Goal: Task Accomplishment & Management: Manage account settings

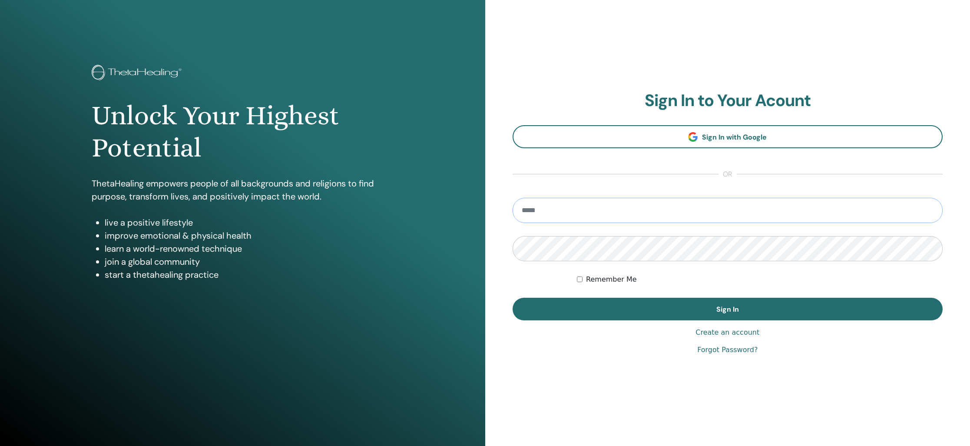
click at [548, 213] on input "email" at bounding box center [728, 210] width 430 height 25
type input "**********"
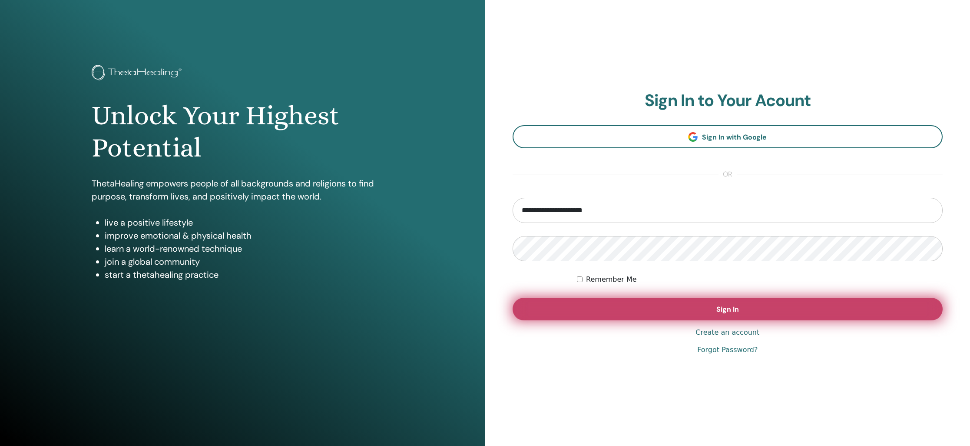
click at [733, 306] on span "Sign In" at bounding box center [727, 308] width 23 height 9
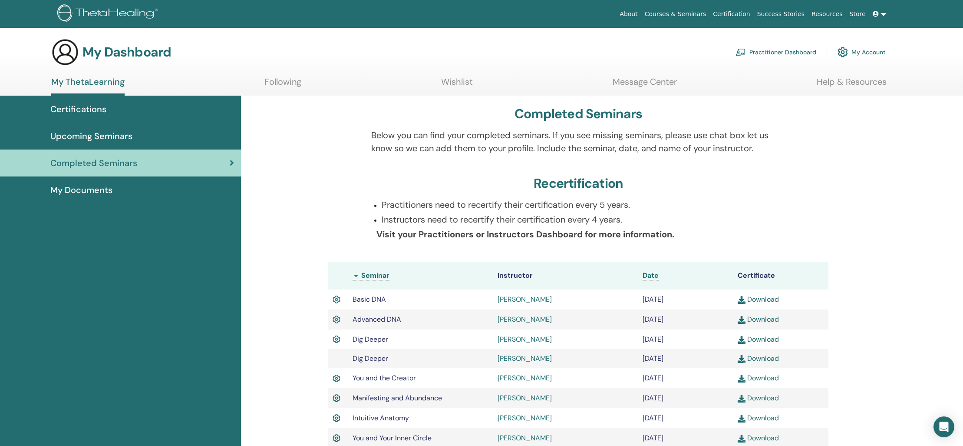
click at [93, 192] on span "My Documents" at bounding box center [81, 189] width 62 height 13
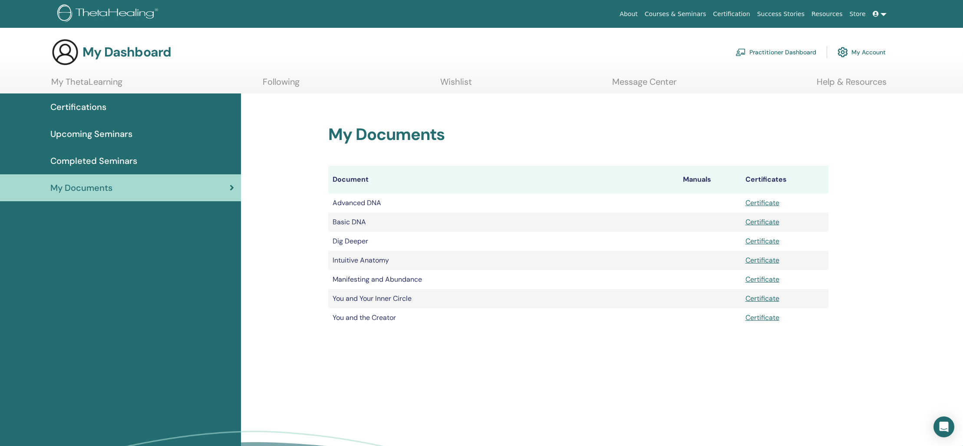
click at [78, 129] on span "Upcoming Seminars" at bounding box center [91, 133] width 82 height 13
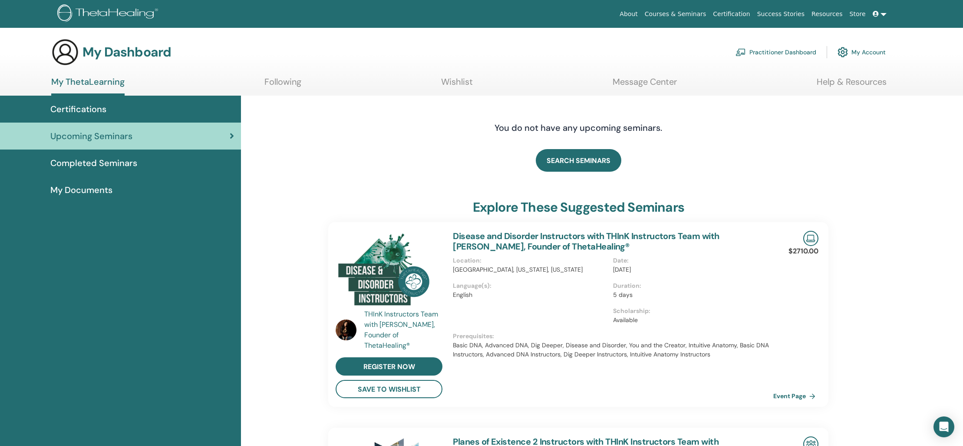
click at [79, 110] on span "Certifications" at bounding box center [78, 109] width 56 height 13
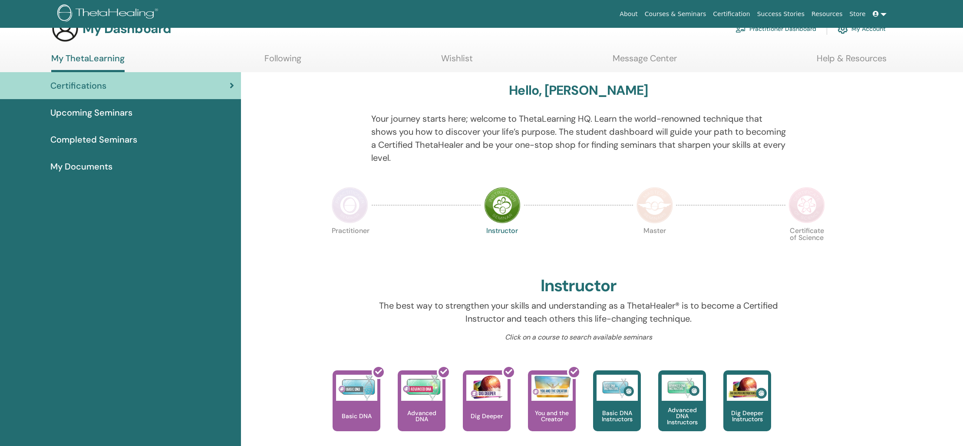
scroll to position [302, 0]
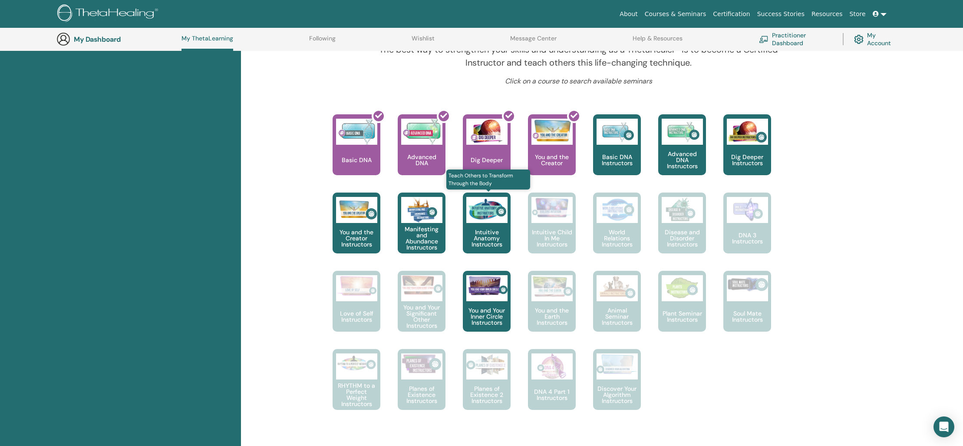
click at [480, 222] on img at bounding box center [486, 210] width 41 height 26
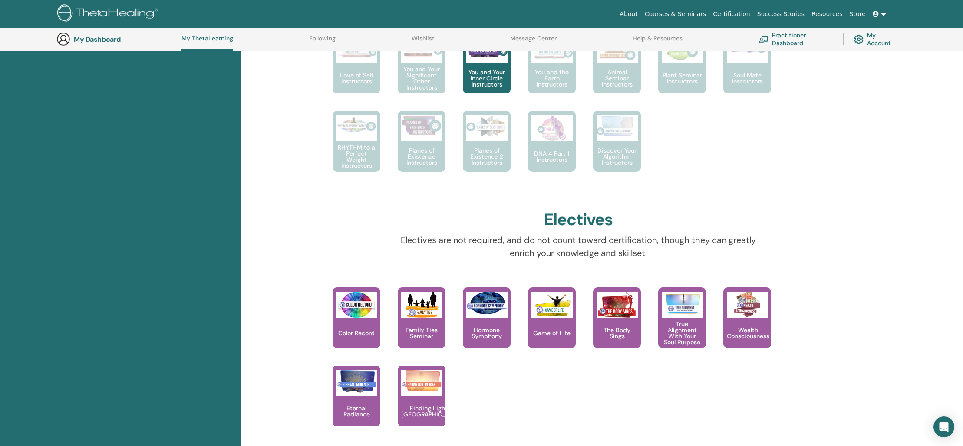
scroll to position [583, 0]
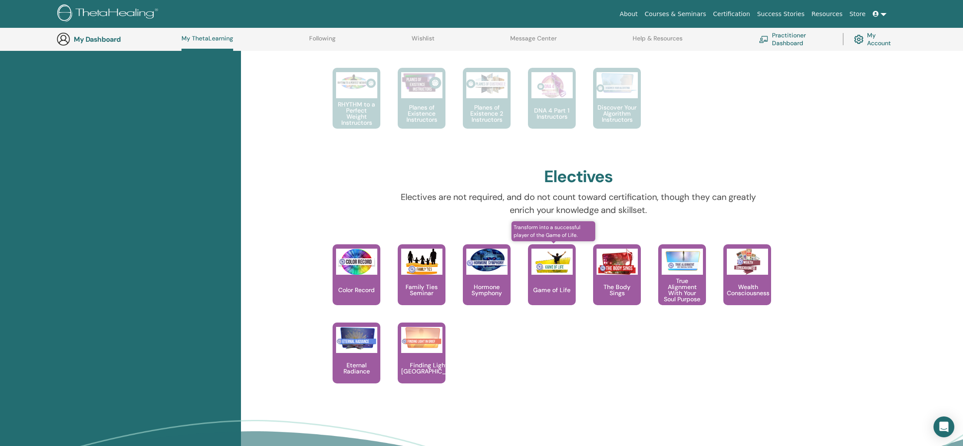
click at [555, 273] on img at bounding box center [552, 261] width 41 height 26
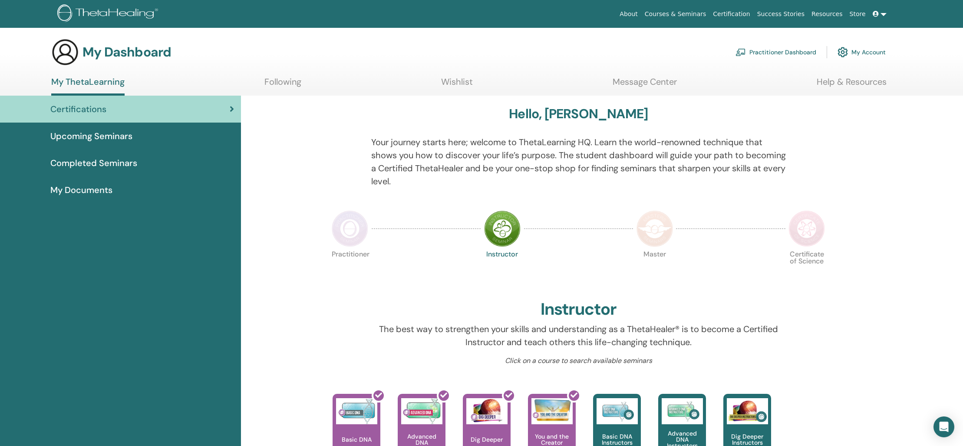
click at [278, 82] on link "Following" at bounding box center [283, 84] width 37 height 17
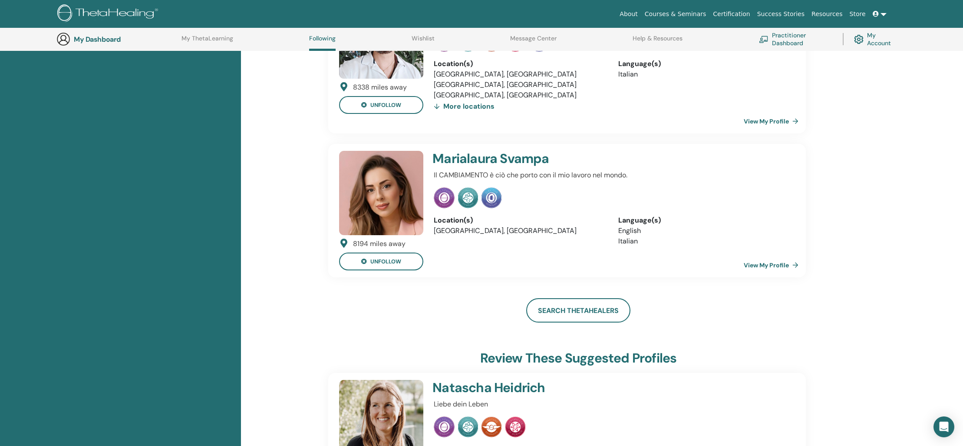
scroll to position [161, 0]
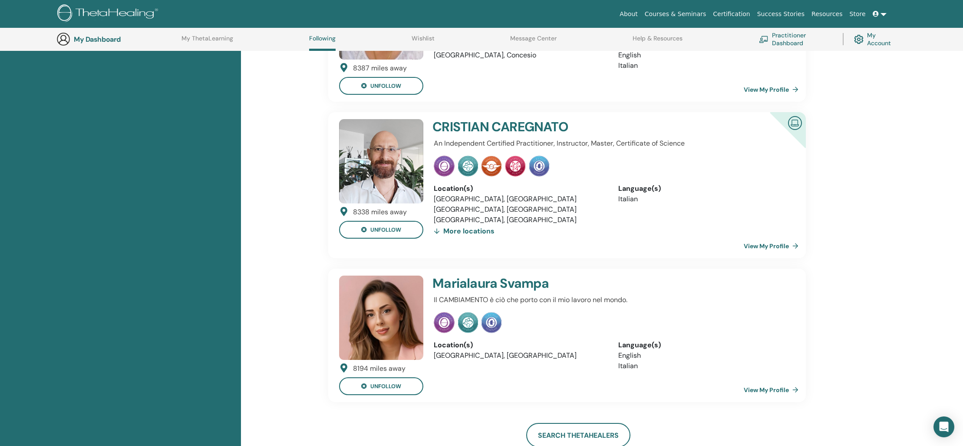
click at [764, 389] on link "View My Profile" at bounding box center [773, 389] width 58 height 17
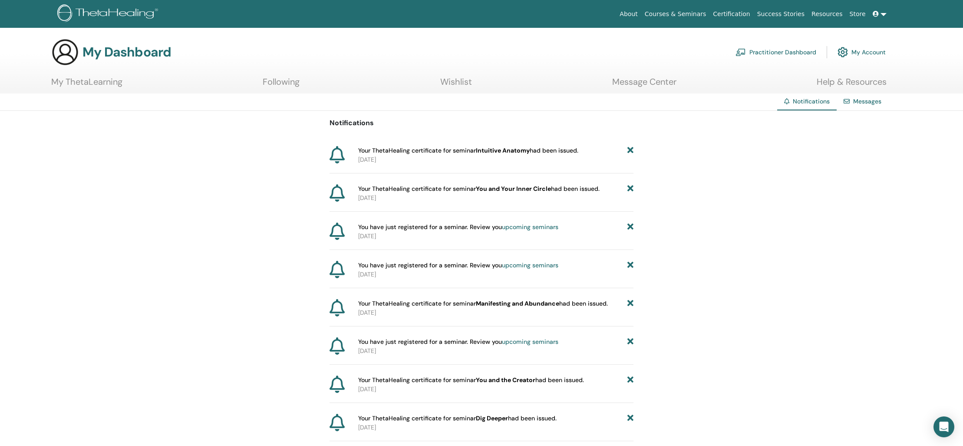
click at [768, 51] on link "Practitioner Dashboard" at bounding box center [776, 52] width 81 height 19
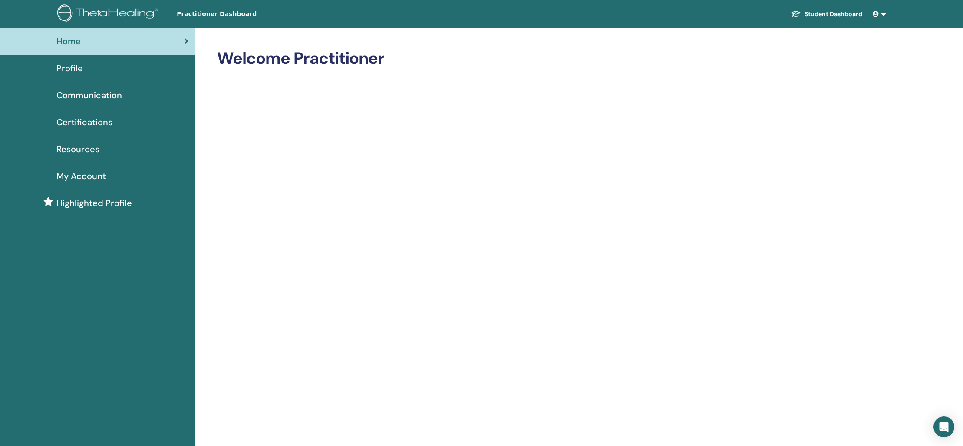
click at [74, 72] on span "Profile" at bounding box center [69, 68] width 26 height 13
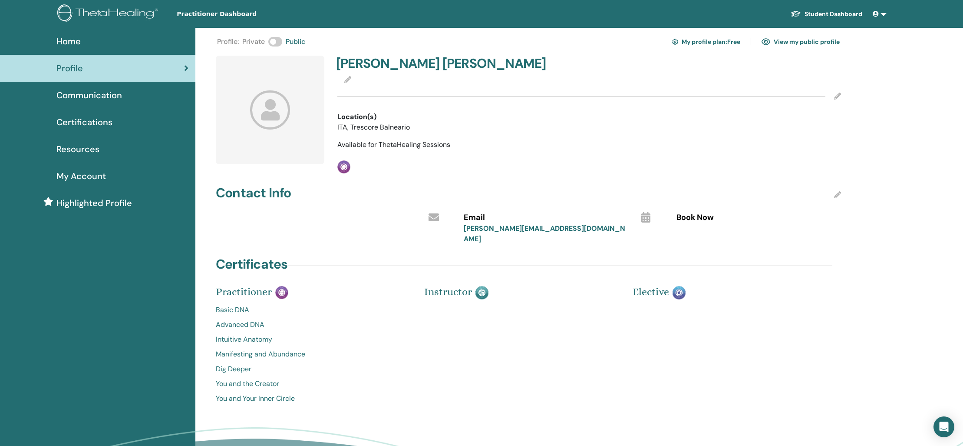
click at [268, 87] on div at bounding box center [270, 110] width 109 height 109
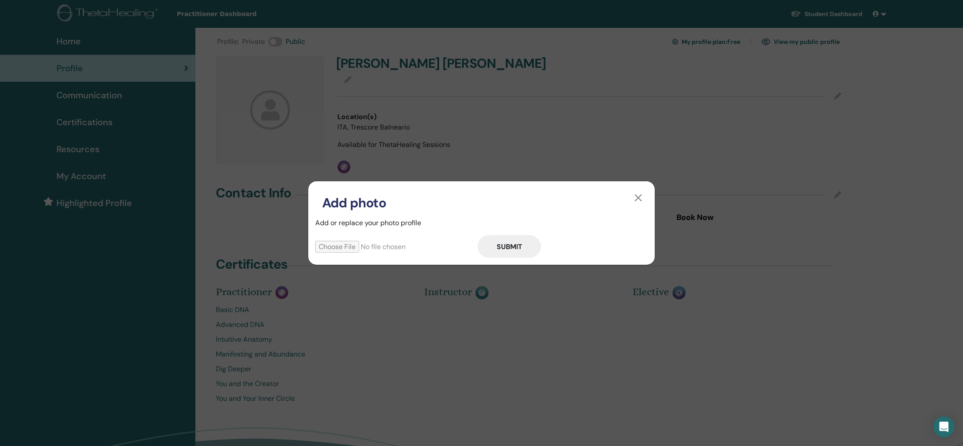
click at [341, 248] on input "file" at bounding box center [396, 247] width 162 height 12
type input "**********"
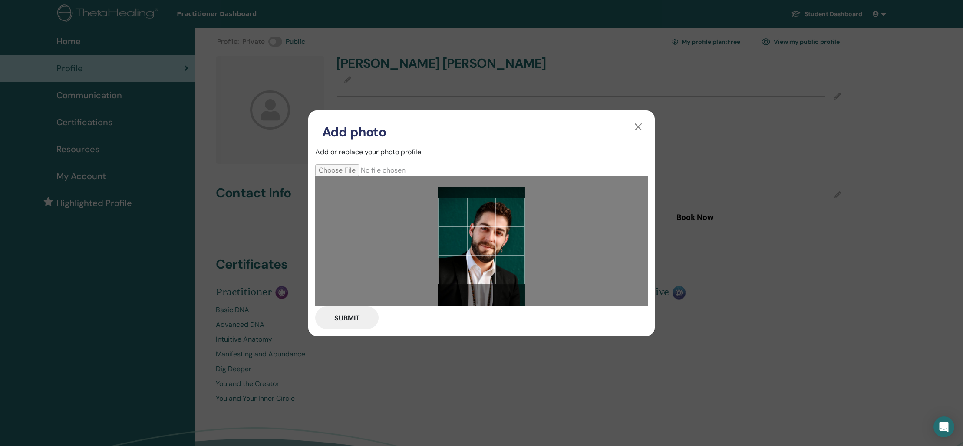
drag, startPoint x: 496, startPoint y: 229, endPoint x: 498, endPoint y: 242, distance: 13.5
click at [498, 242] on div at bounding box center [481, 241] width 87 height 87
click at [498, 244] on div at bounding box center [481, 241] width 87 height 87
click at [336, 311] on button "Submit" at bounding box center [346, 317] width 63 height 23
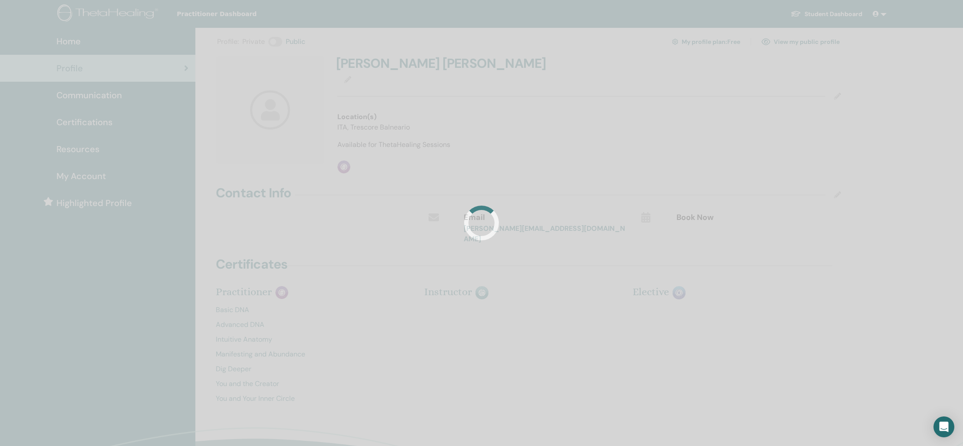
click at [355, 317] on div at bounding box center [481, 223] width 963 height 446
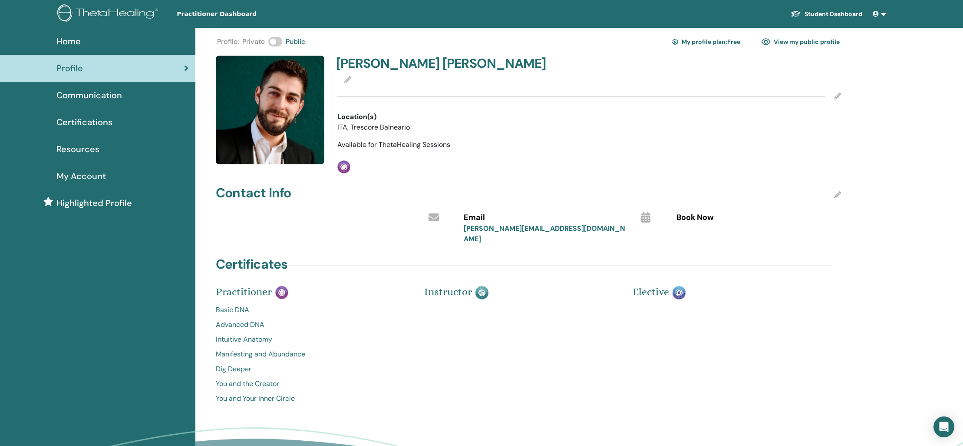
click at [837, 195] on icon at bounding box center [837, 194] width 7 height 7
click at [697, 235] on input "text" at bounding box center [744, 235] width 135 height 12
click at [807, 187] on span "Save" at bounding box center [804, 189] width 14 height 9
click at [721, 41] on link "My profile plan : Free" at bounding box center [706, 42] width 68 height 14
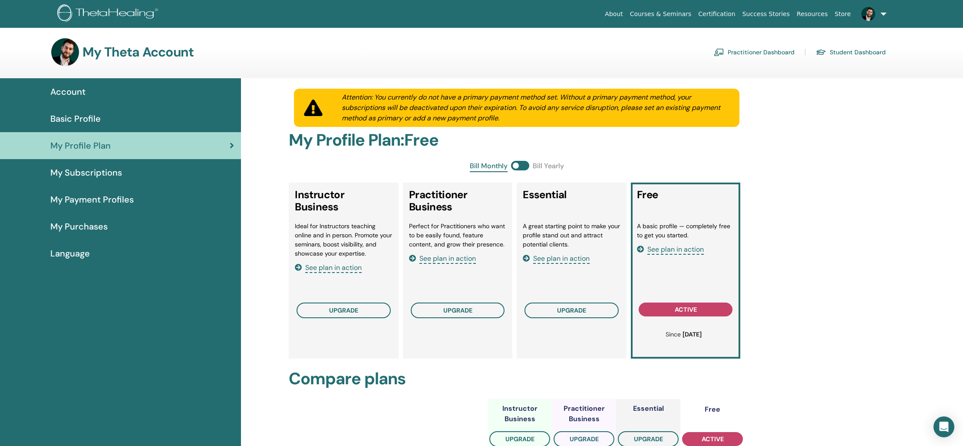
click at [520, 165] on span at bounding box center [520, 166] width 18 height 10
click at [525, 162] on span at bounding box center [520, 166] width 18 height 10
click at [95, 122] on span "Basic Profile" at bounding box center [75, 118] width 50 height 13
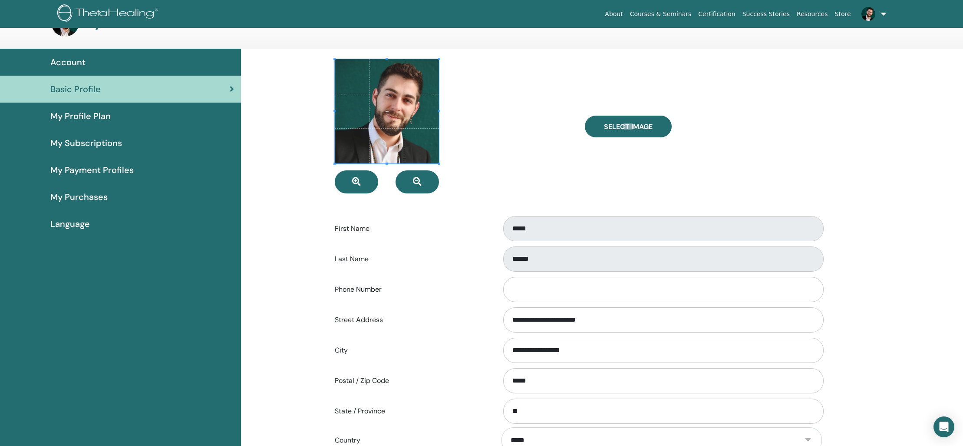
scroll to position [30, 0]
click at [539, 293] on input "Phone Number" at bounding box center [663, 288] width 321 height 25
type input "**********"
type input "******"
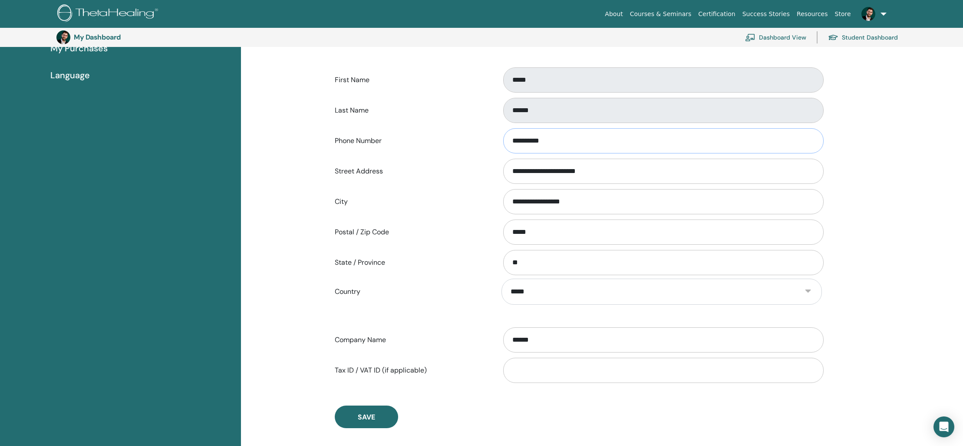
scroll to position [203, 0]
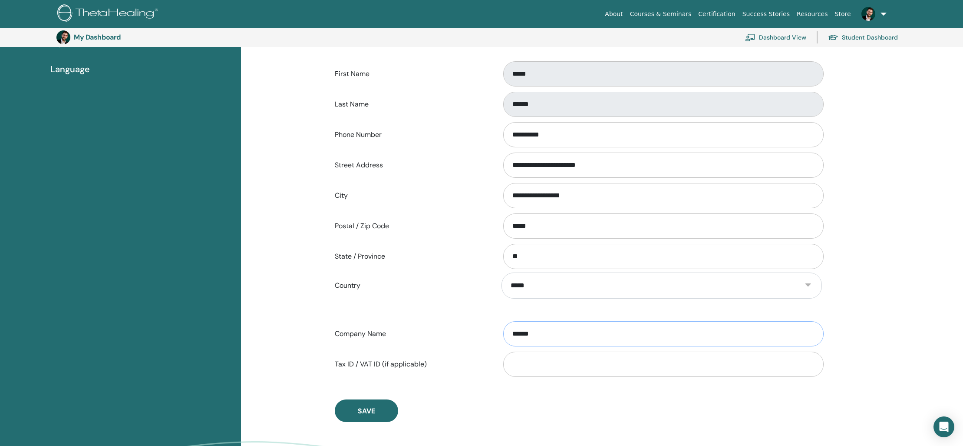
click at [587, 330] on input "******" at bounding box center [663, 333] width 321 height 25
drag, startPoint x: 531, startPoint y: 330, endPoint x: 496, endPoint y: 330, distance: 35.2
click at [496, 330] on div "******" at bounding box center [662, 333] width 334 height 29
click at [511, 410] on div "**********" at bounding box center [578, 162] width 500 height 517
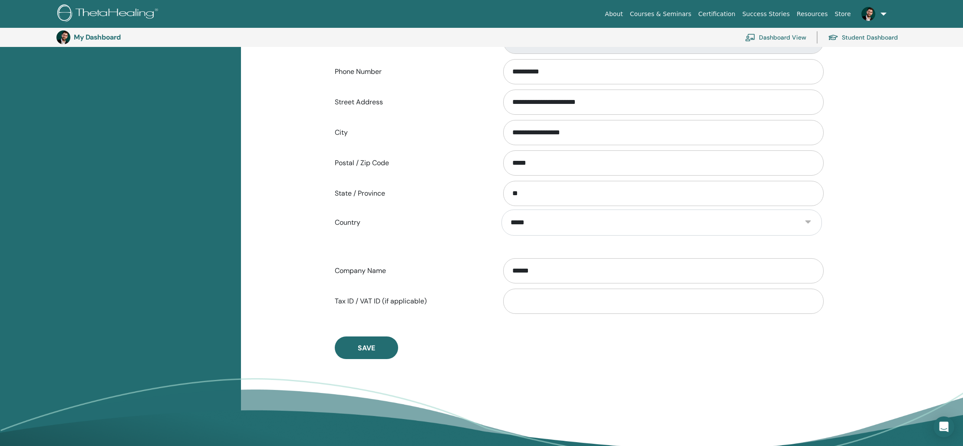
scroll to position [267, 0]
click at [366, 339] on button "Save" at bounding box center [366, 347] width 63 height 23
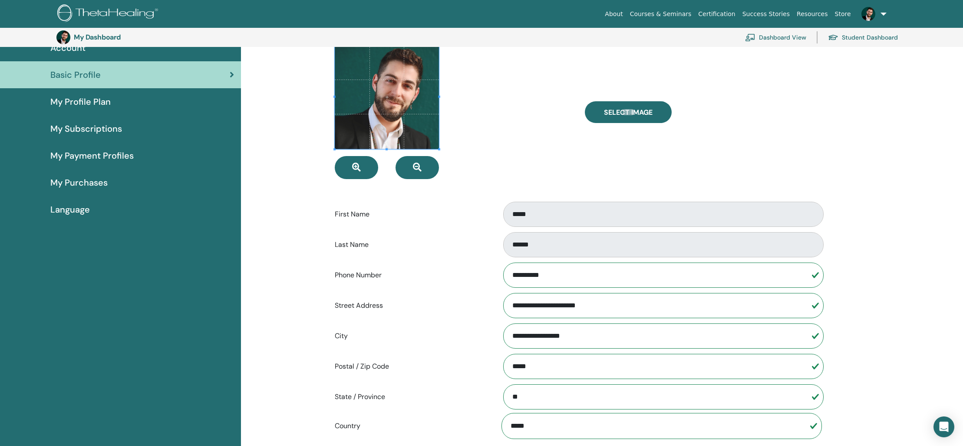
scroll to position [0, 0]
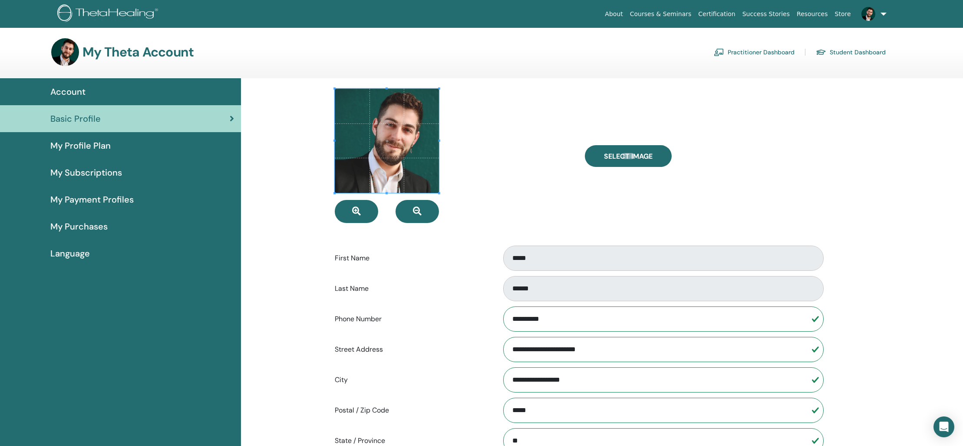
click at [106, 142] on span "My Profile Plan" at bounding box center [80, 145] width 60 height 13
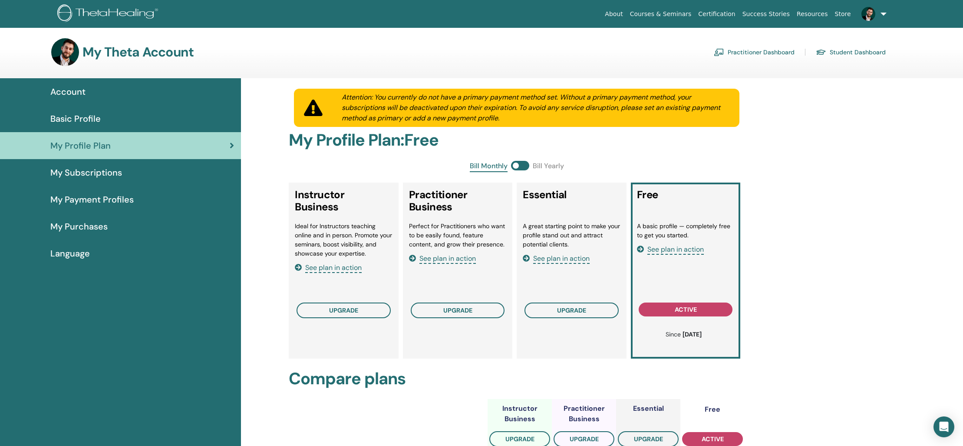
click at [99, 175] on span "My Subscriptions" at bounding box center [86, 172] width 72 height 13
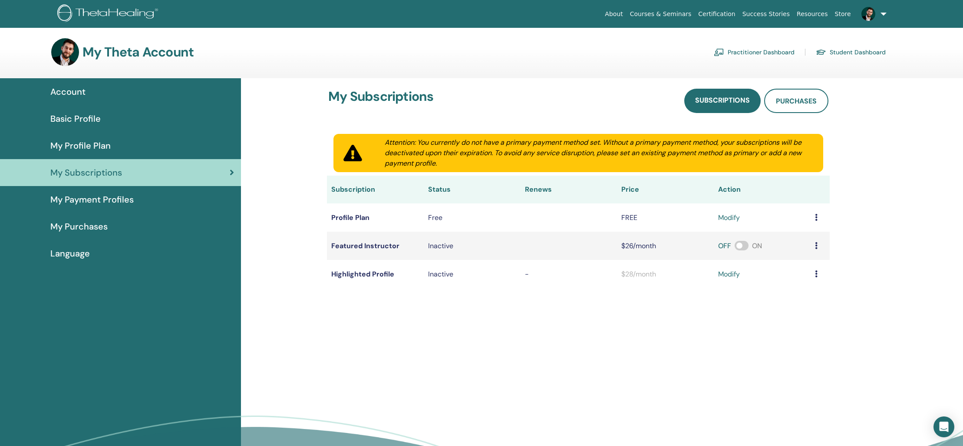
click at [109, 197] on span "My Payment Profiles" at bounding box center [91, 199] width 83 height 13
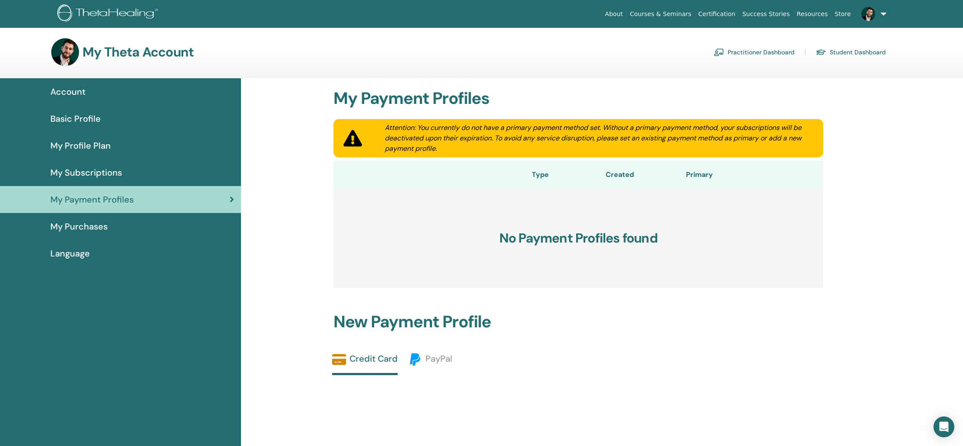
click at [136, 229] on div "My Purchases" at bounding box center [120, 226] width 227 height 13
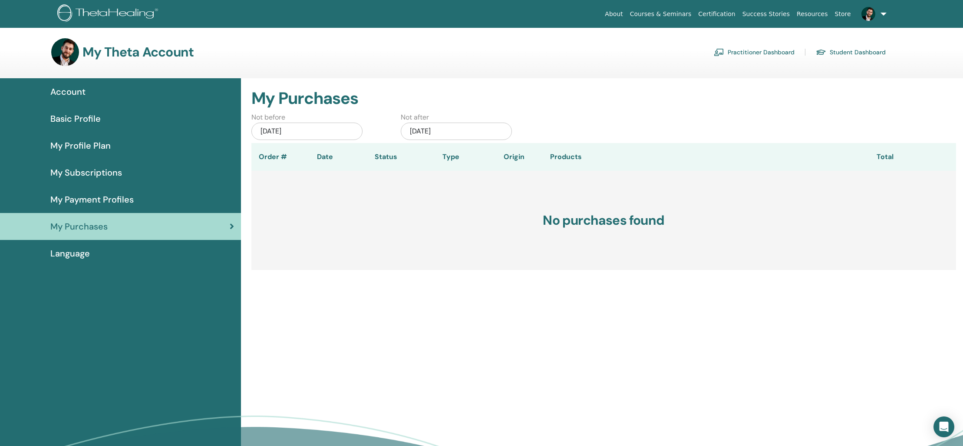
click at [89, 255] on span "Language" at bounding box center [70, 253] width 40 height 13
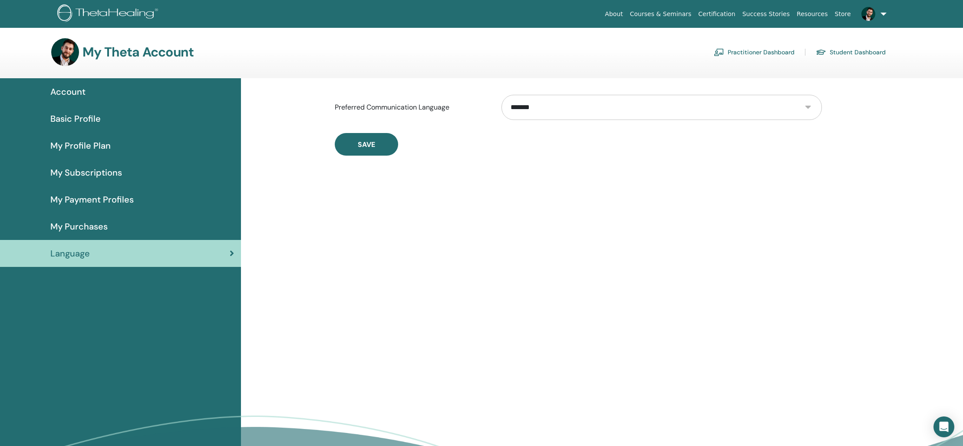
click at [586, 102] on select "**********" at bounding box center [662, 107] width 321 height 25
select select "***"
click at [502, 95] on select "**********" at bounding box center [662, 107] width 321 height 25
click at [393, 144] on button "Save" at bounding box center [366, 144] width 63 height 23
click at [71, 89] on span "Account" at bounding box center [67, 91] width 35 height 13
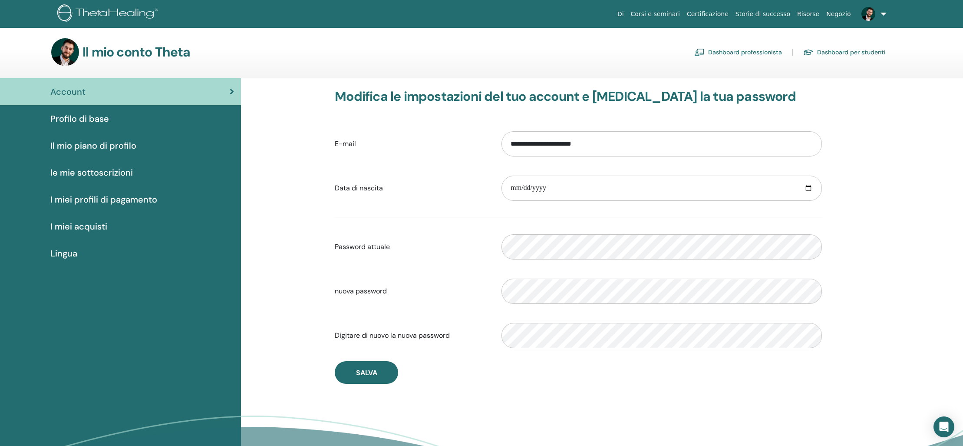
click at [87, 119] on span "Profilo di base" at bounding box center [79, 118] width 59 height 13
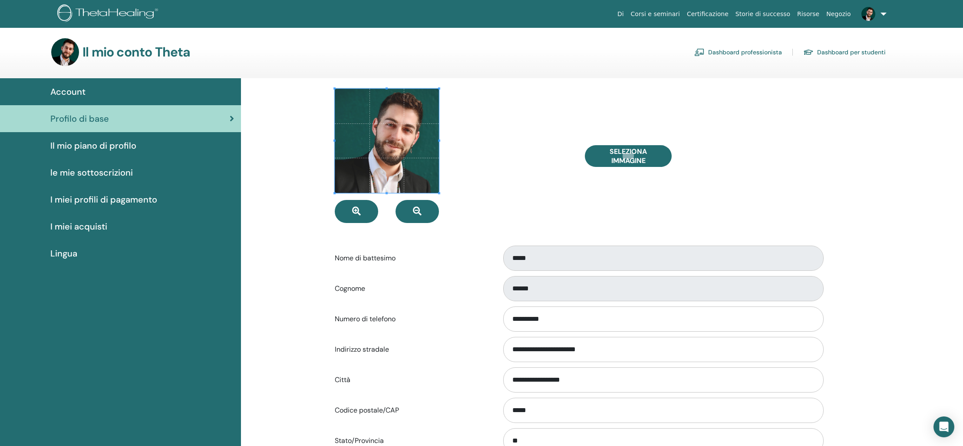
click at [83, 99] on link "Account" at bounding box center [120, 91] width 241 height 27
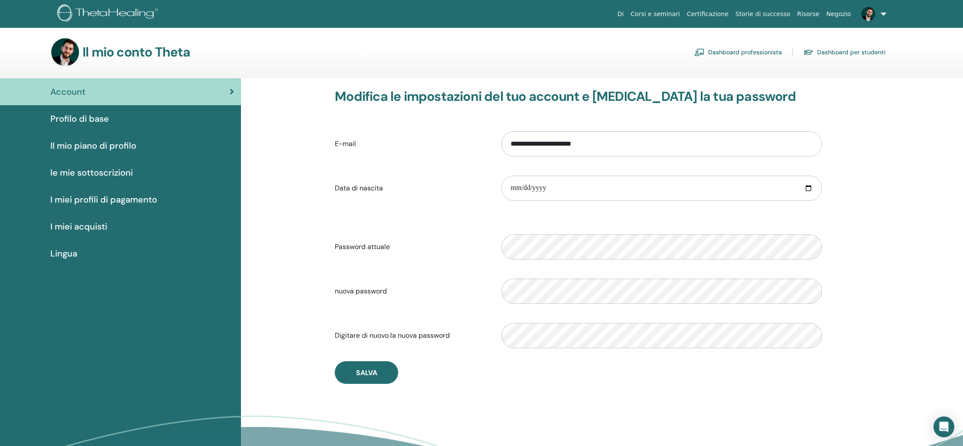
click at [69, 88] on span "Account" at bounding box center [67, 91] width 35 height 13
click at [756, 53] on link "Dashboard professionista" at bounding box center [739, 52] width 88 height 14
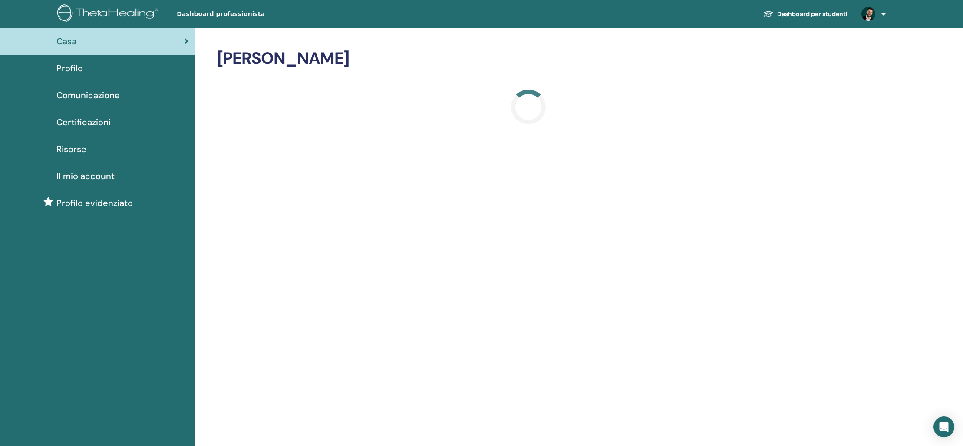
click at [82, 95] on span "Comunicazione" at bounding box center [87, 95] width 63 height 13
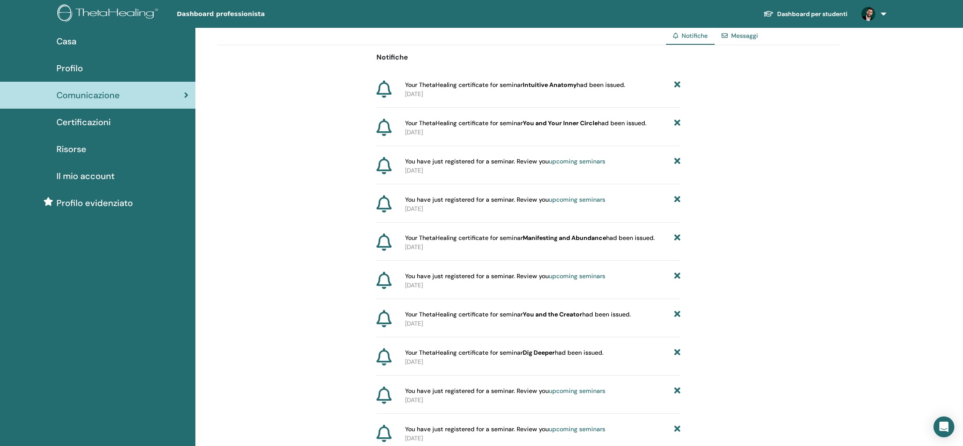
click at [86, 121] on span "Certificazioni" at bounding box center [83, 122] width 54 height 13
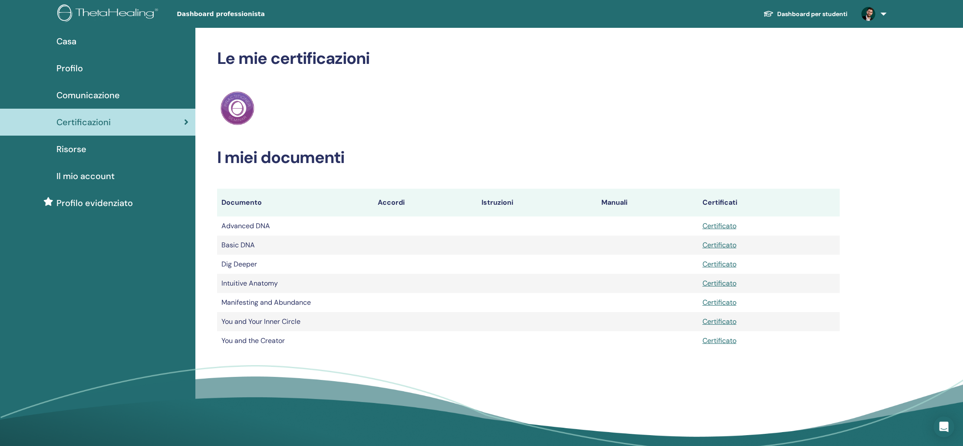
click at [92, 146] on div "Risorse" at bounding box center [98, 148] width 182 height 13
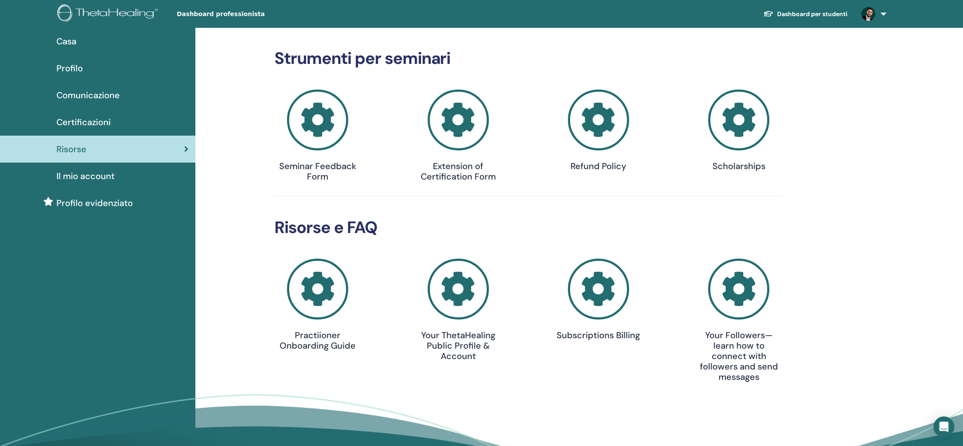
click at [308, 132] on icon at bounding box center [317, 119] width 61 height 61
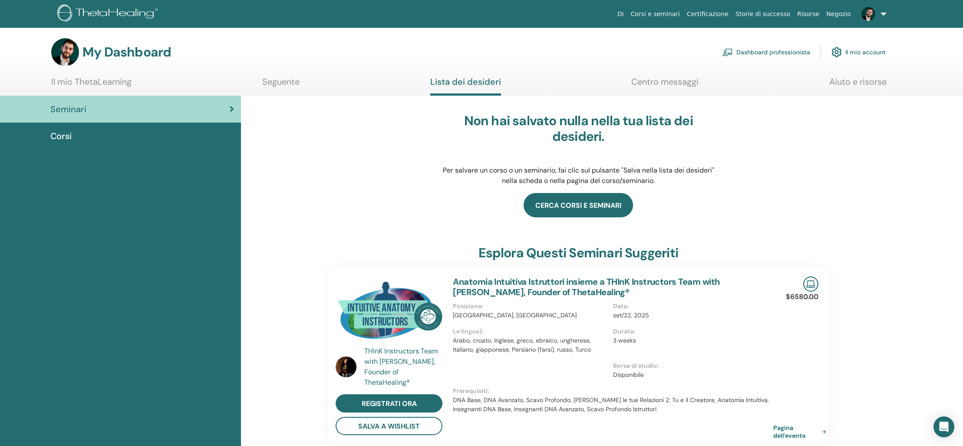
click at [591, 205] on link "Cerca corsi e seminari" at bounding box center [578, 205] width 109 height 24
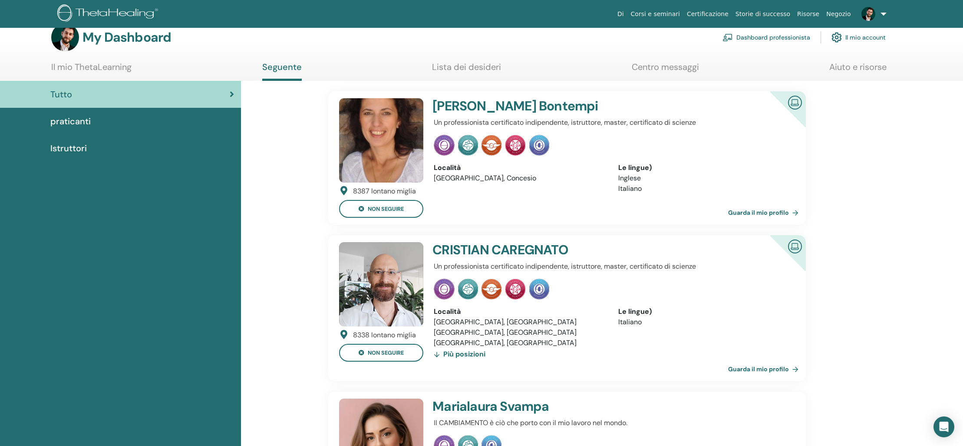
click at [526, 247] on h4 "[PERSON_NAME]" at bounding box center [581, 250] width 297 height 16
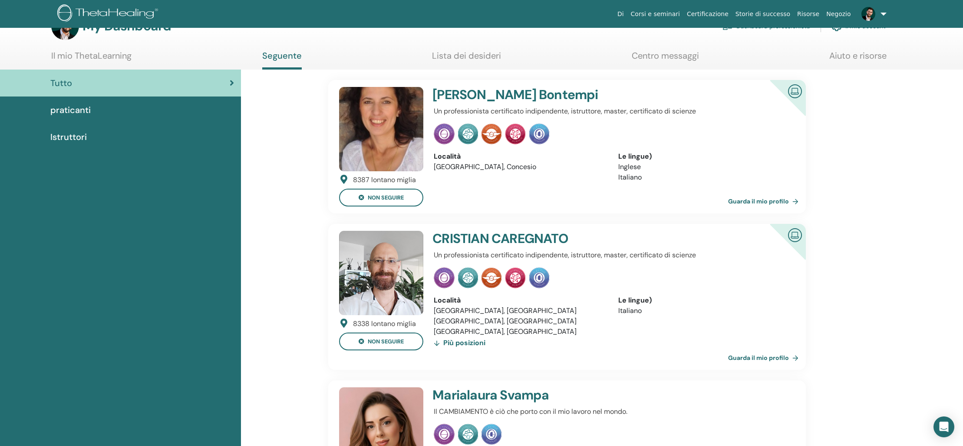
scroll to position [26, 0]
click at [764, 356] on link "Guarda il mio profilo" at bounding box center [765, 356] width 74 height 17
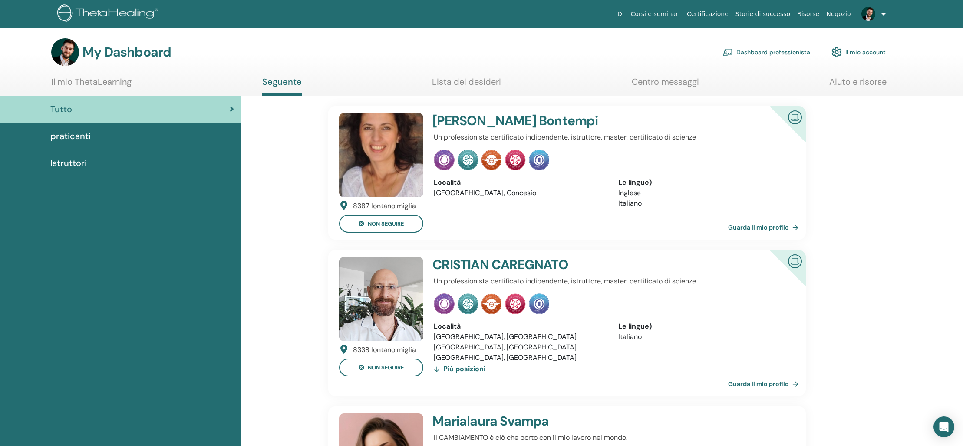
click at [75, 135] on span "praticanti" at bounding box center [70, 135] width 40 height 13
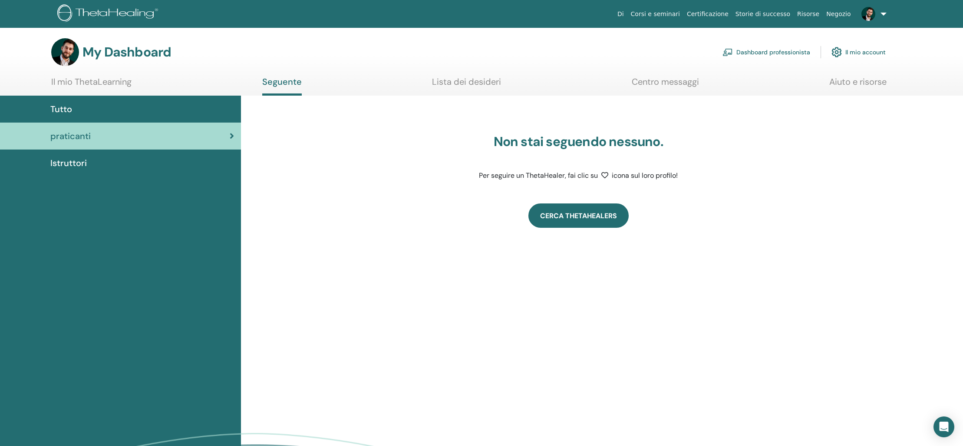
click at [583, 216] on link "Cerca ThetaHealers" at bounding box center [579, 215] width 100 height 24
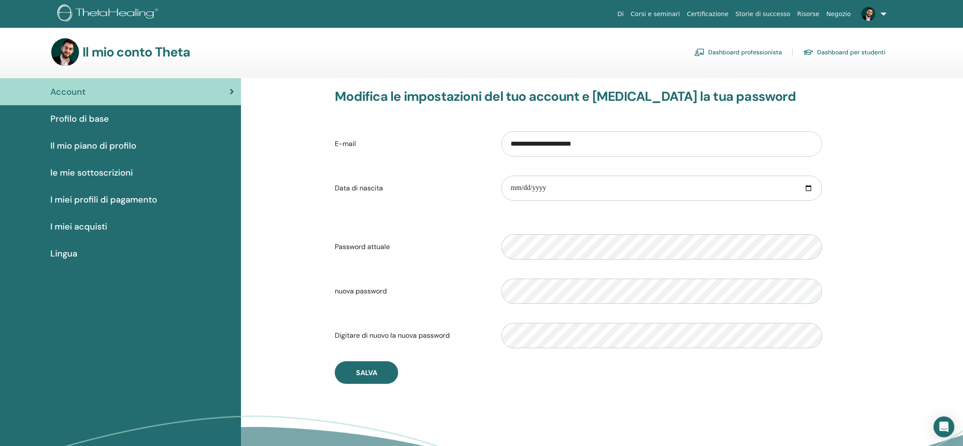
click at [750, 51] on link "Dashboard professionista" at bounding box center [739, 52] width 88 height 14
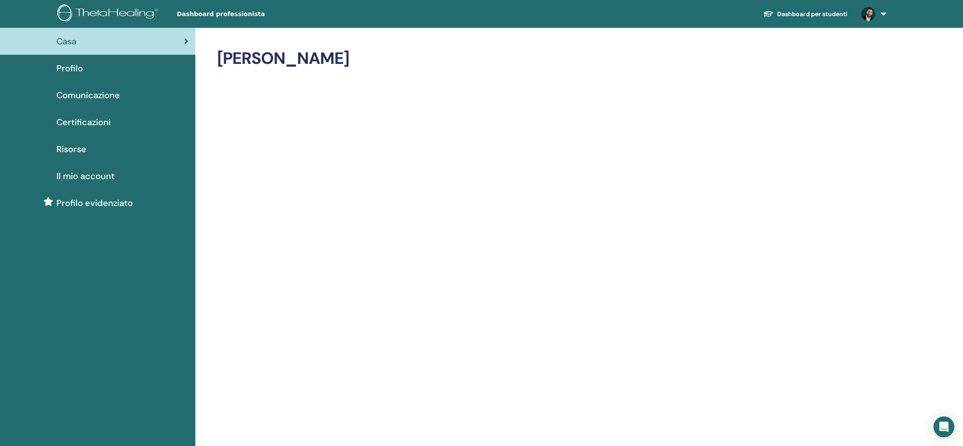
click at [84, 70] on div "Profilo" at bounding box center [98, 68] width 182 height 13
